Goal: Register for event/course

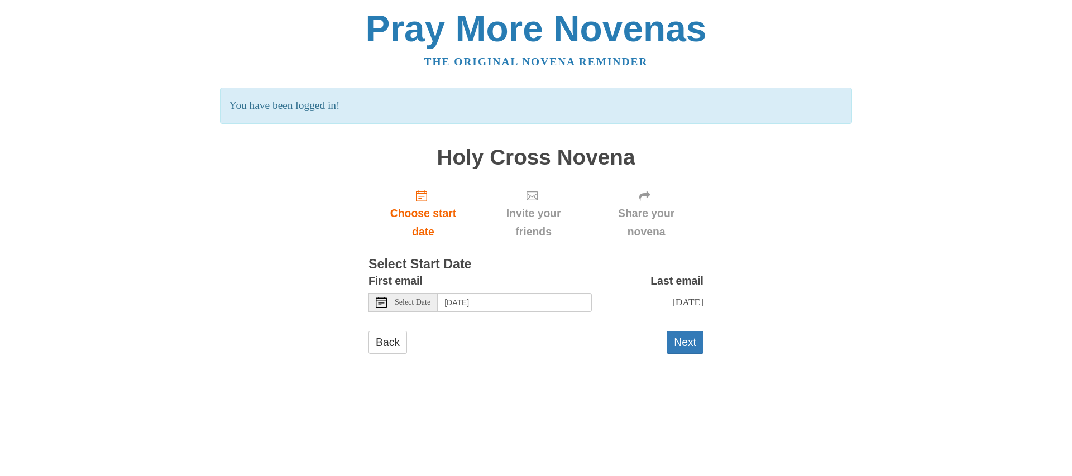
click at [404, 303] on span "Select Date" at bounding box center [413, 303] width 36 height 8
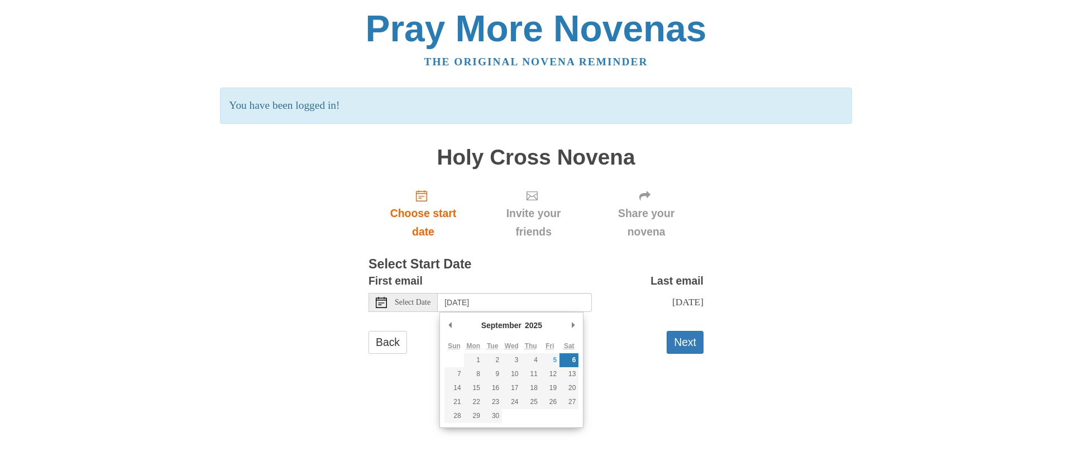
click at [381, 386] on html "Pray More Novenas The original novena reminder You have been logged in! Holy Cr…" at bounding box center [536, 193] width 1072 height 386
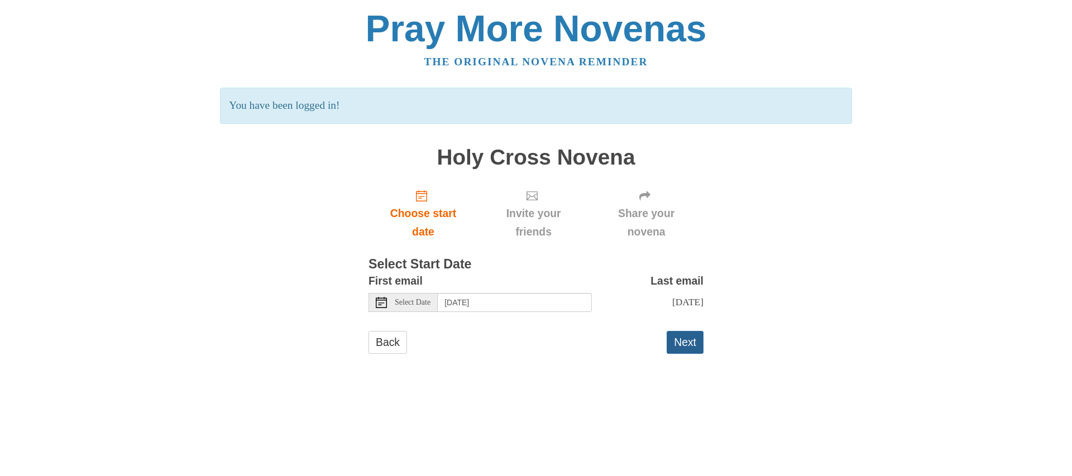
click at [690, 352] on button "Next" at bounding box center [685, 342] width 37 height 23
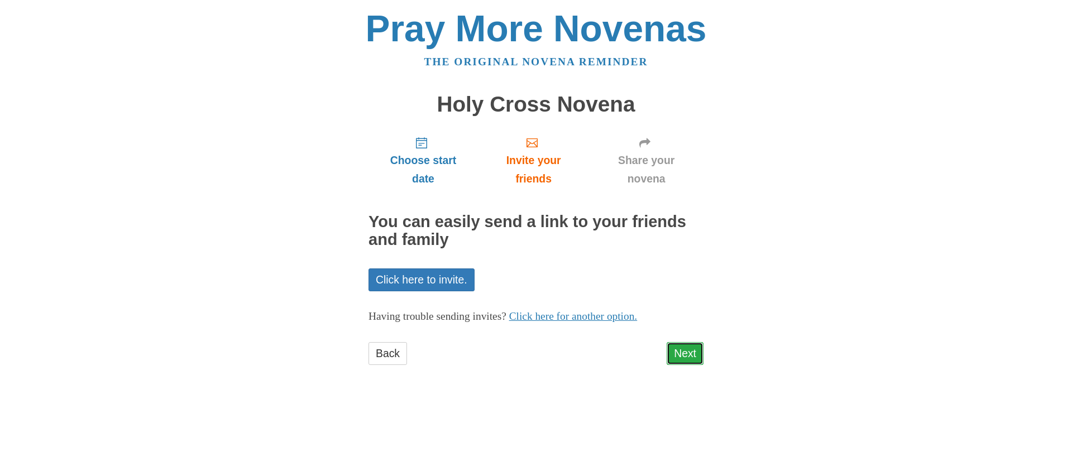
click at [689, 354] on link "Next" at bounding box center [685, 353] width 37 height 23
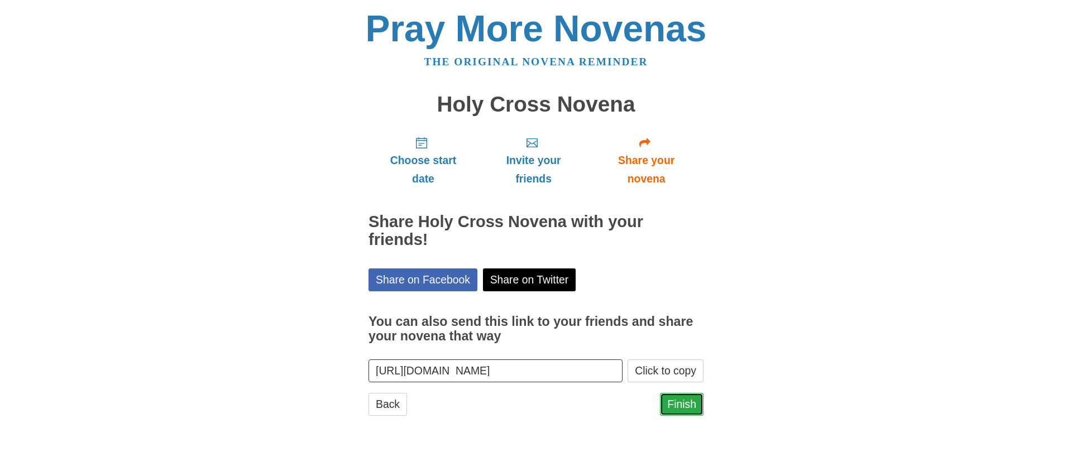
click at [682, 405] on link "Finish" at bounding box center [682, 404] width 44 height 23
